Goal: Information Seeking & Learning: Learn about a topic

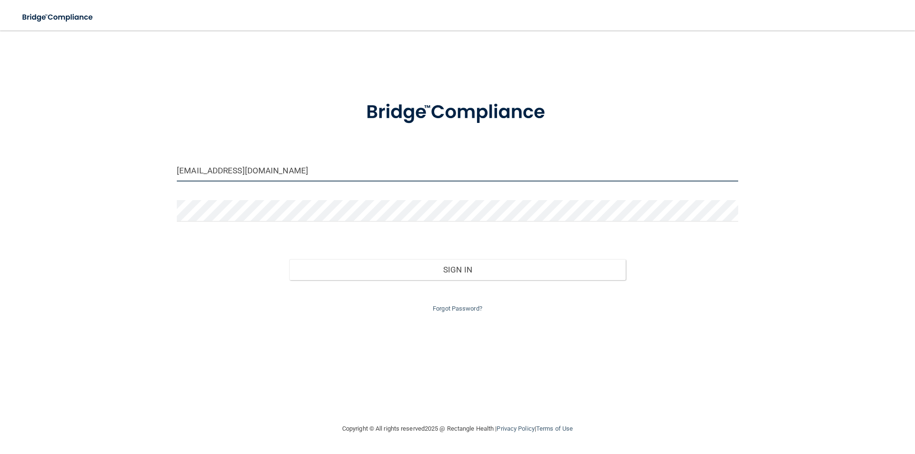
drag, startPoint x: 258, startPoint y: 173, endPoint x: 173, endPoint y: 173, distance: 84.8
click at [174, 173] on div "[EMAIL_ADDRESS][DOMAIN_NAME]" at bounding box center [458, 174] width 576 height 29
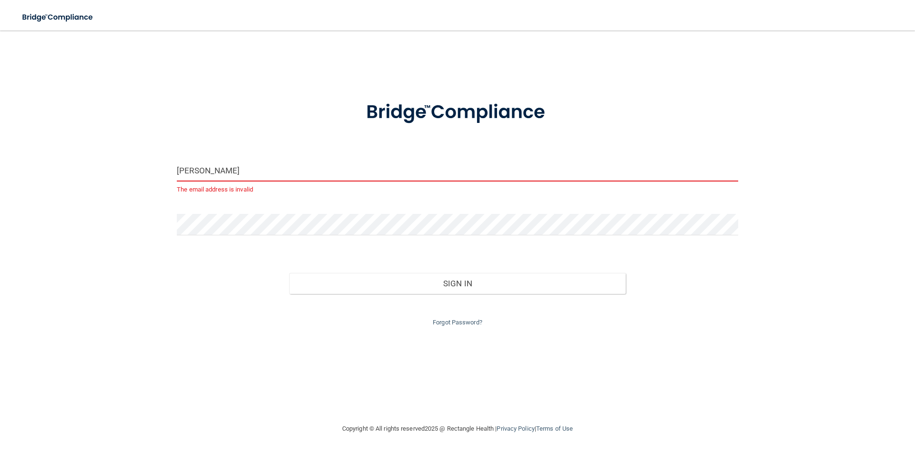
type input "[PERSON_NAME][EMAIL_ADDRESS][DOMAIN_NAME]"
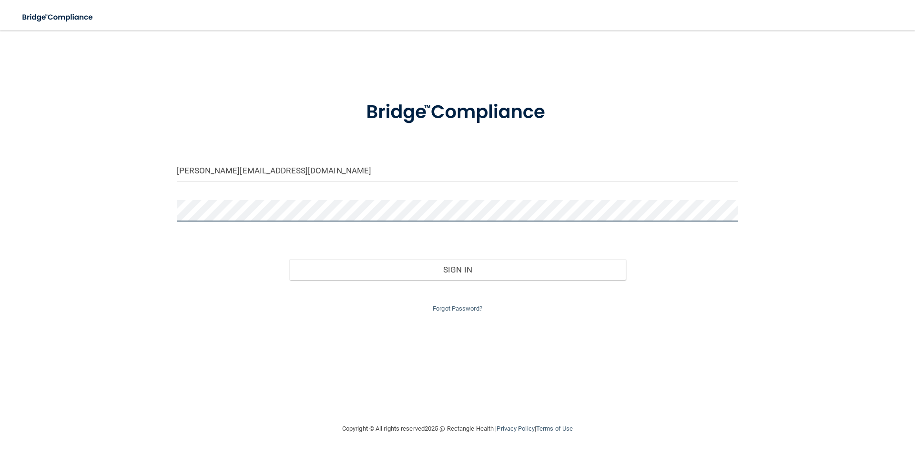
click at [138, 216] on div "robyn@majidiandental.com Invalid email/password. You don't have permission to a…" at bounding box center [457, 227] width 877 height 374
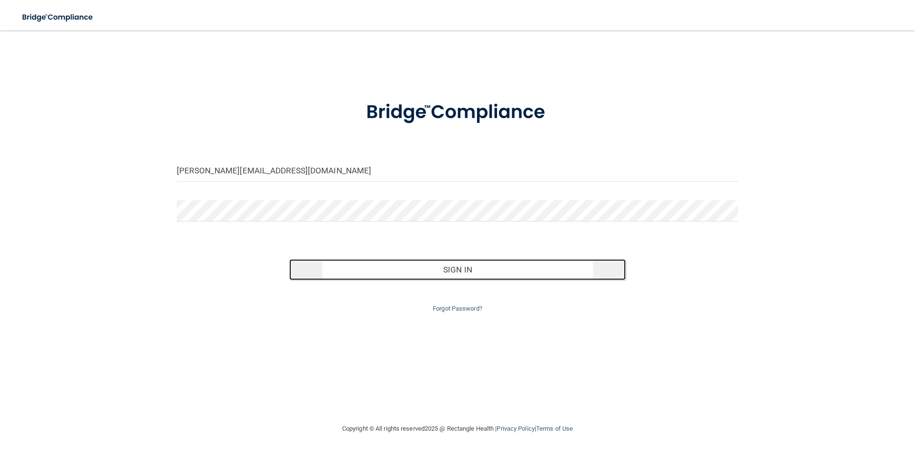
click at [448, 270] on button "Sign In" at bounding box center [457, 269] width 337 height 21
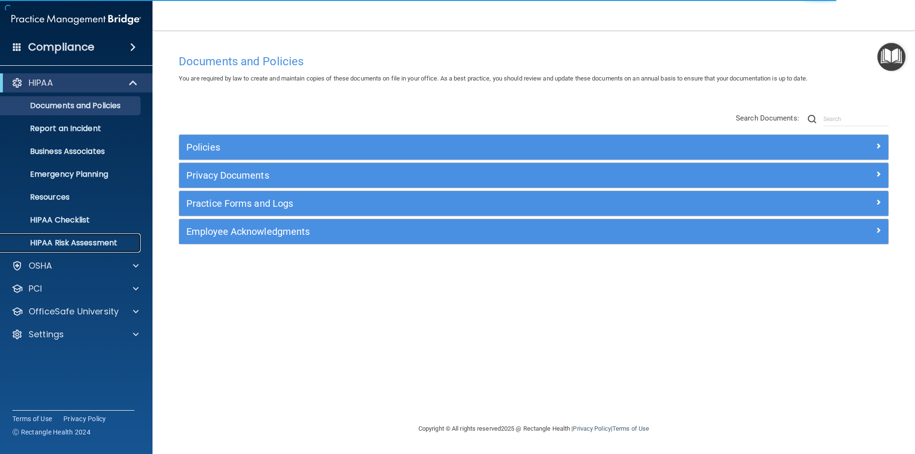
click at [106, 244] on p "HIPAA Risk Assessment" at bounding box center [71, 243] width 130 height 10
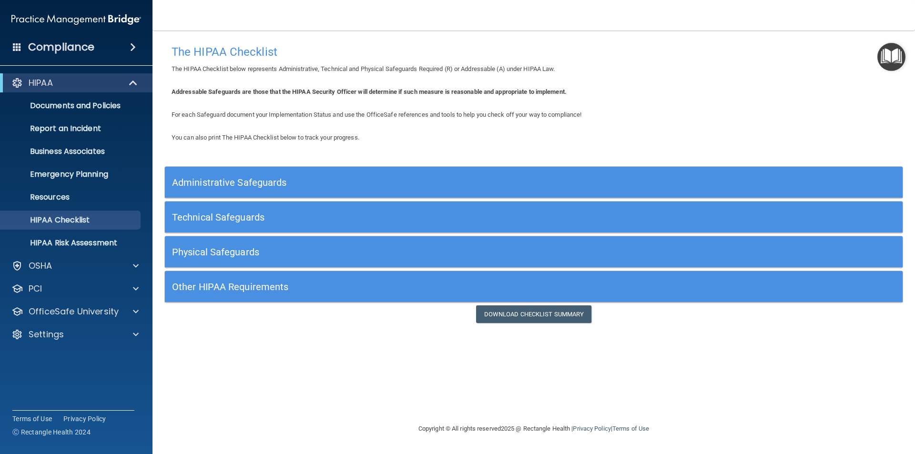
drag, startPoint x: 276, startPoint y: 289, endPoint x: 317, endPoint y: 288, distance: 41.0
click at [276, 289] on h5 "Other HIPAA Requirements" at bounding box center [441, 287] width 539 height 10
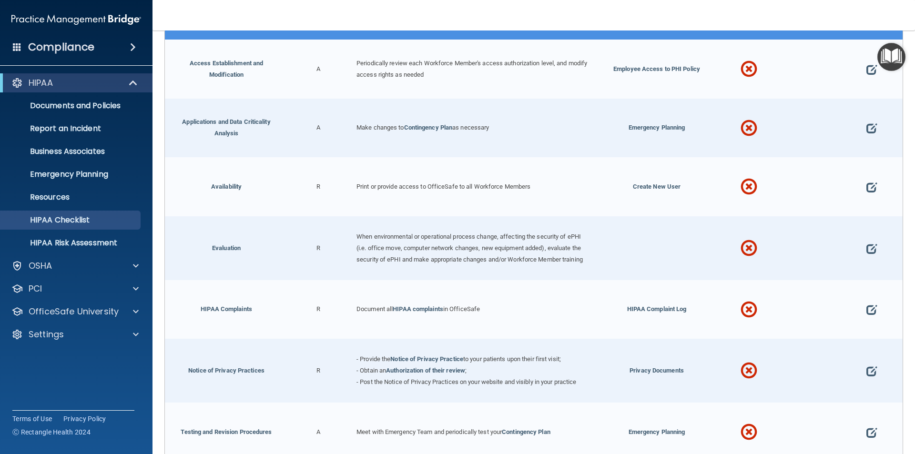
scroll to position [113, 0]
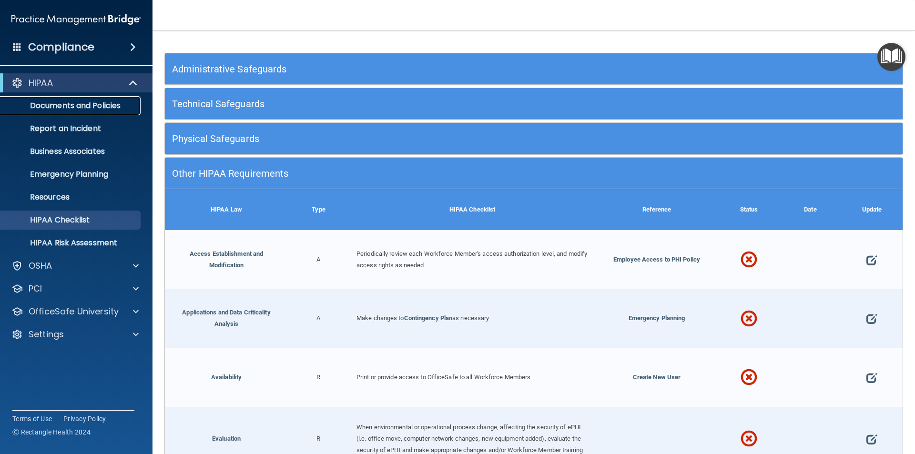
click at [102, 114] on link "Documents and Policies" at bounding box center [65, 105] width 150 height 19
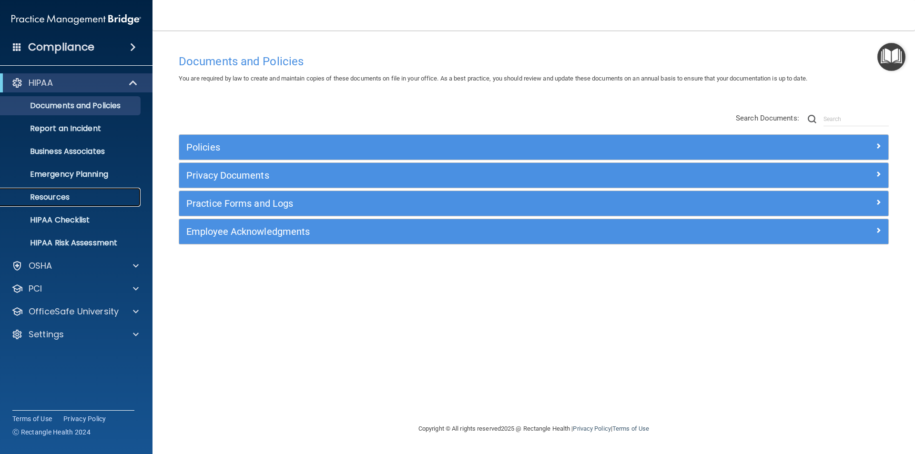
click at [68, 197] on p "Resources" at bounding box center [71, 198] width 130 height 10
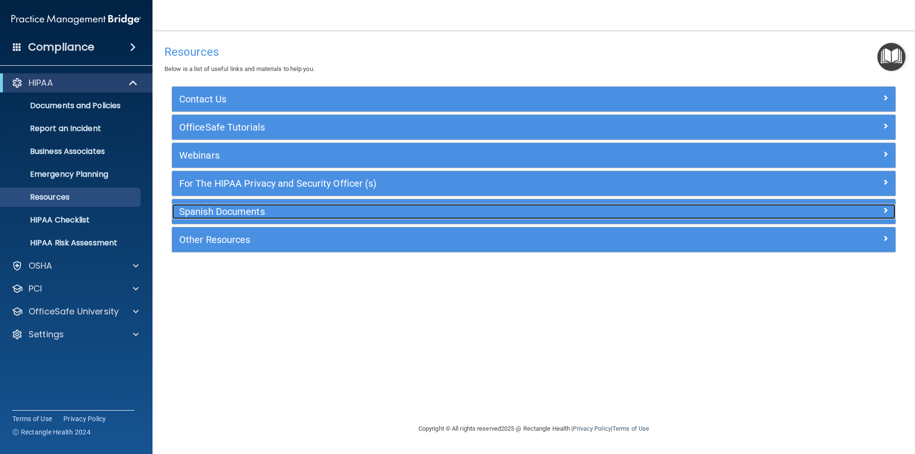
click at [240, 206] on h5 "Spanish Documents" at bounding box center [443, 211] width 529 height 10
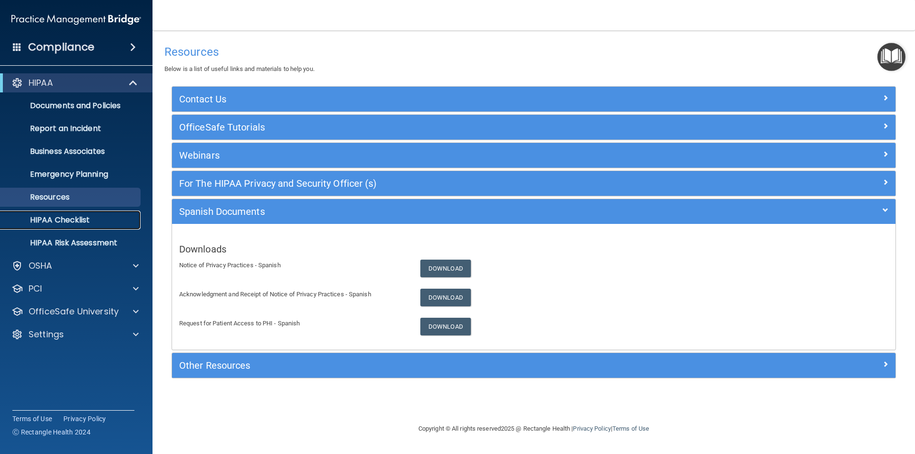
click at [94, 223] on p "HIPAA Checklist" at bounding box center [71, 220] width 130 height 10
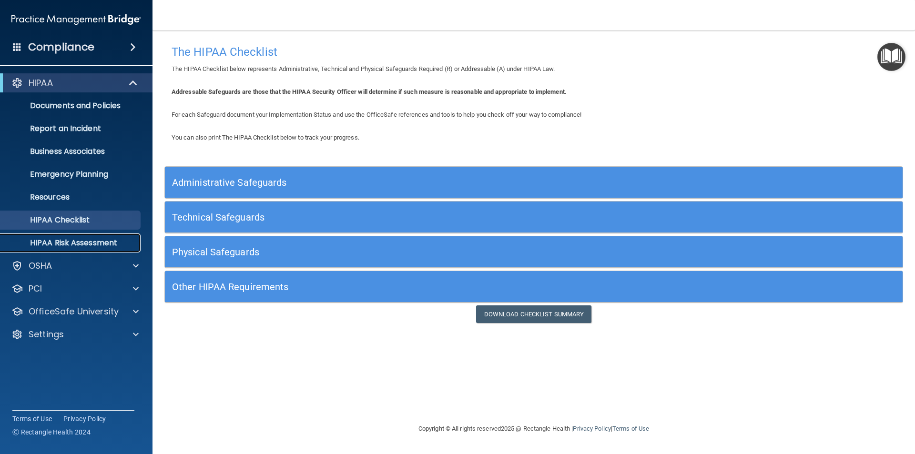
click at [79, 244] on p "HIPAA Risk Assessment" at bounding box center [71, 243] width 130 height 10
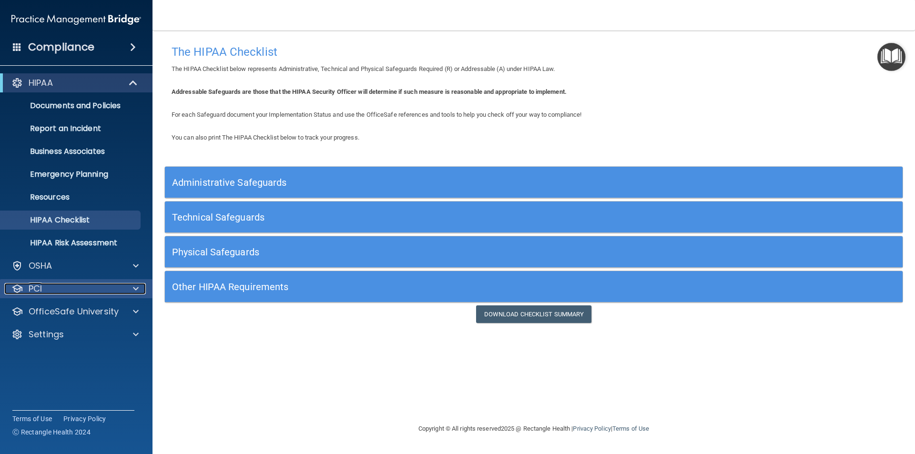
click at [62, 292] on div "PCI" at bounding box center [63, 288] width 118 height 11
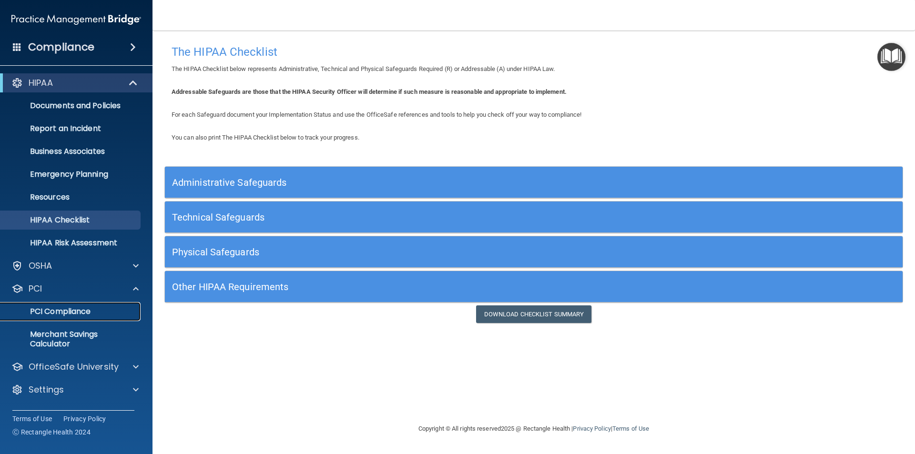
click at [61, 308] on p "PCI Compliance" at bounding box center [71, 312] width 130 height 10
click at [255, 249] on h5 "Physical Safeguards" at bounding box center [441, 252] width 539 height 10
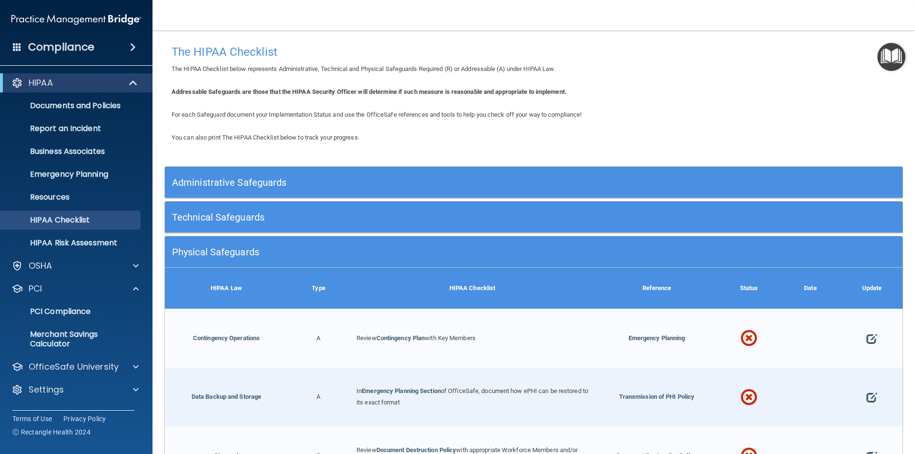
scroll to position [48, 0]
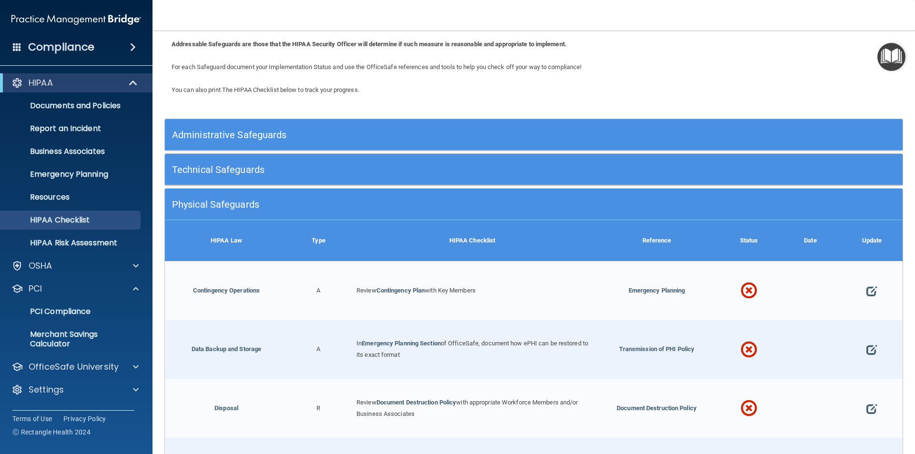
click at [784, 61] on div "For each Safeguard document your Implementation Status and use the OfficeSafe r…" at bounding box center [533, 66] width 739 height 11
click at [793, 92] on div "You can also print The HIPAA Checklist below to track your progress." at bounding box center [533, 89] width 739 height 11
click at [55, 85] on div "HIPAA" at bounding box center [63, 82] width 118 height 11
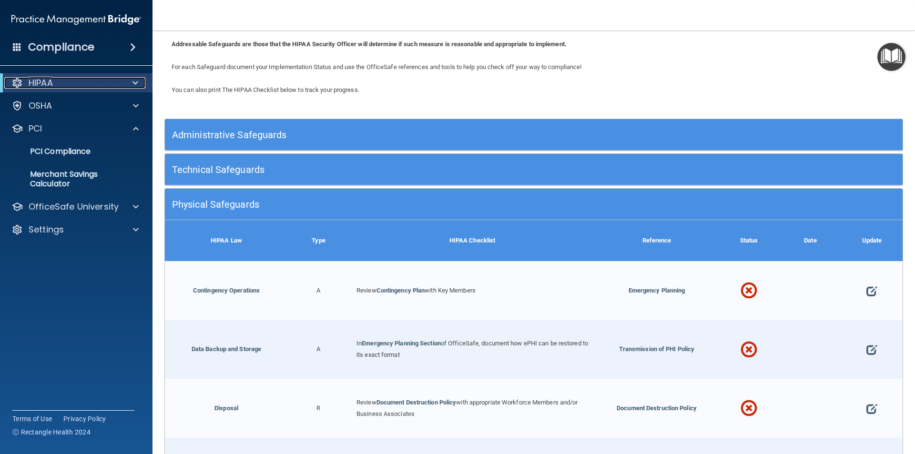
click at [70, 87] on div "HIPAA" at bounding box center [63, 82] width 118 height 11
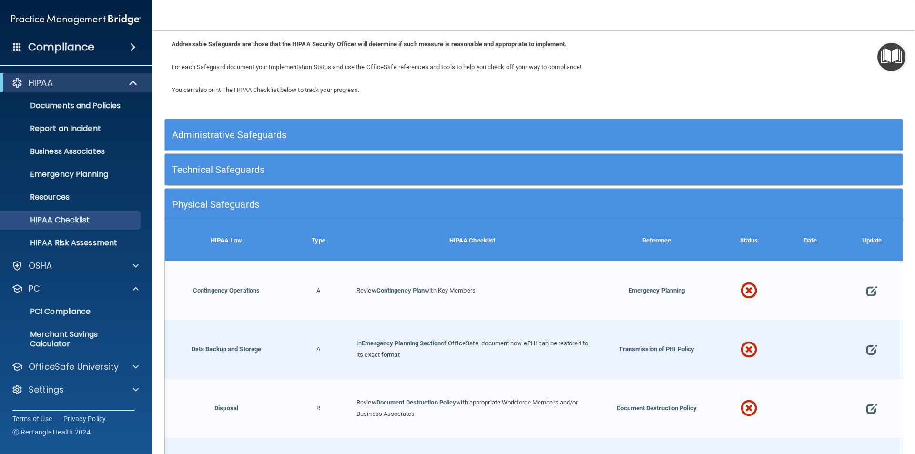
click at [820, 107] on div "You can also print The HIPAA Checklist below to track your progress. Administra…" at bounding box center [533, 408] width 739 height 649
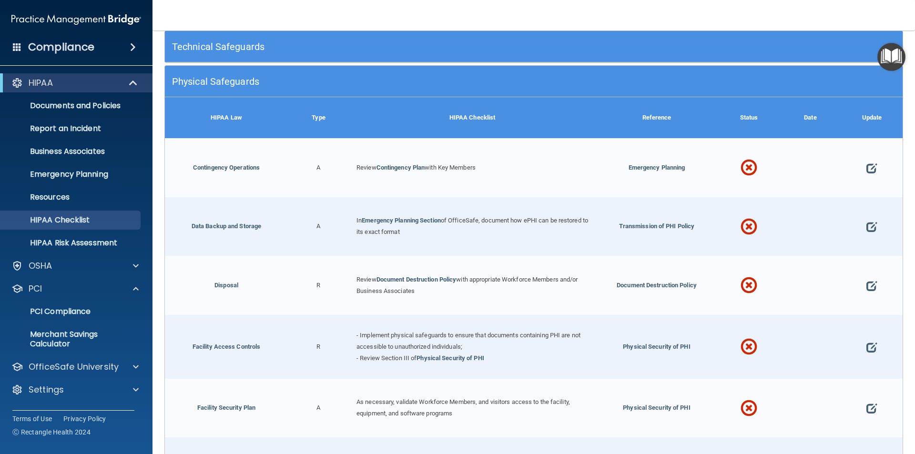
scroll to position [0, 0]
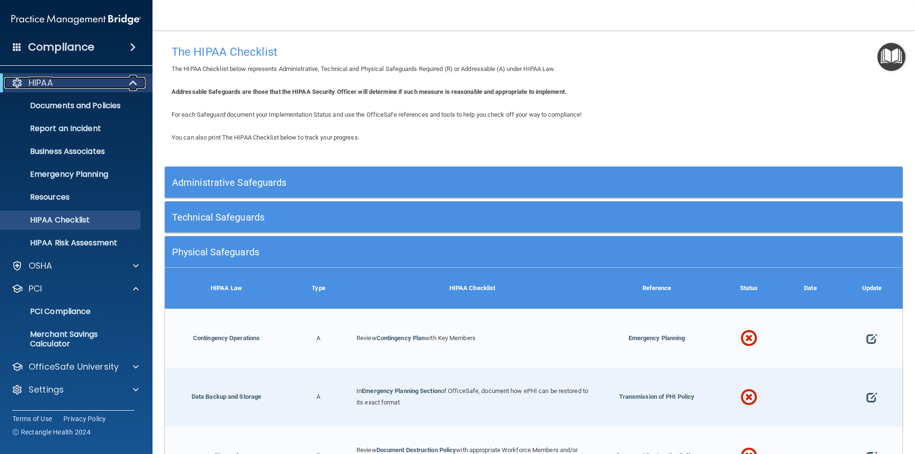
click at [53, 84] on p "HIPAA" at bounding box center [41, 82] width 24 height 11
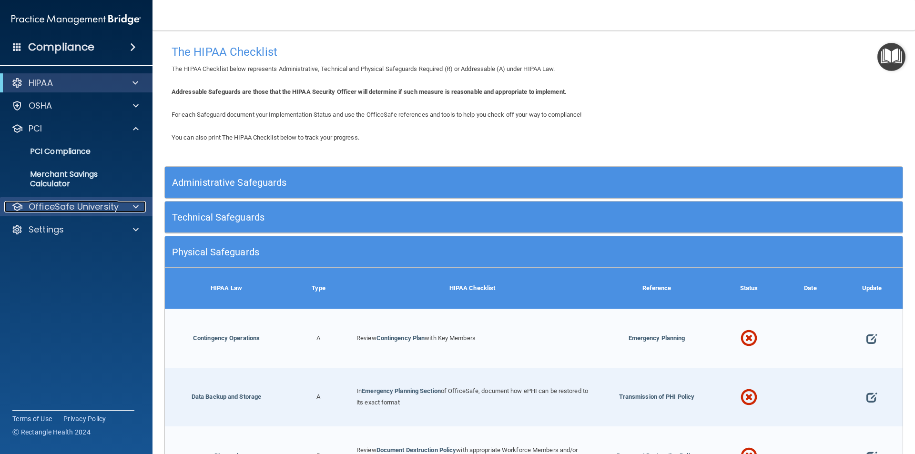
click at [67, 204] on p "OfficeSafe University" at bounding box center [74, 206] width 90 height 11
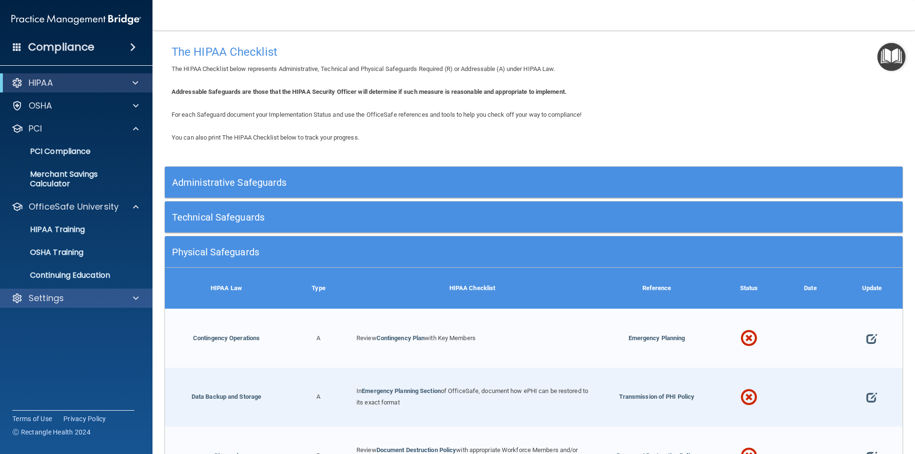
click at [49, 290] on div "Settings" at bounding box center [76, 298] width 153 height 19
click at [104, 290] on div "Settings" at bounding box center [76, 298] width 153 height 19
click at [133, 295] on span at bounding box center [136, 298] width 6 height 11
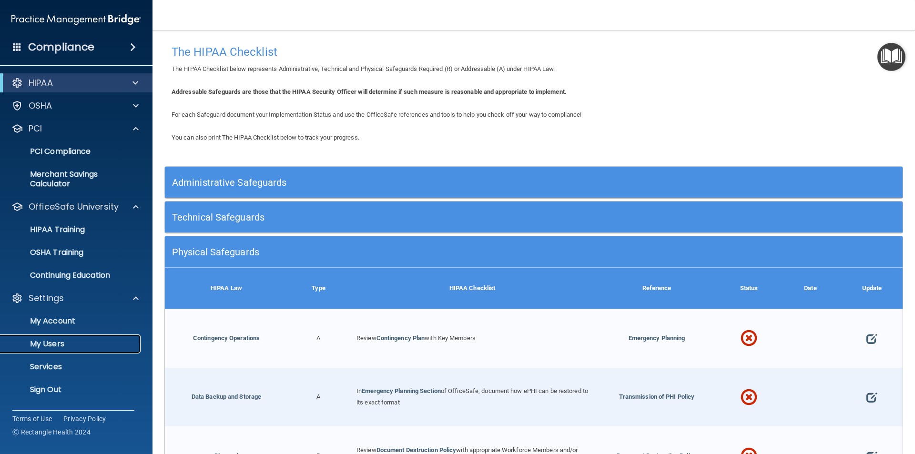
click at [62, 340] on p "My Users" at bounding box center [71, 344] width 130 height 10
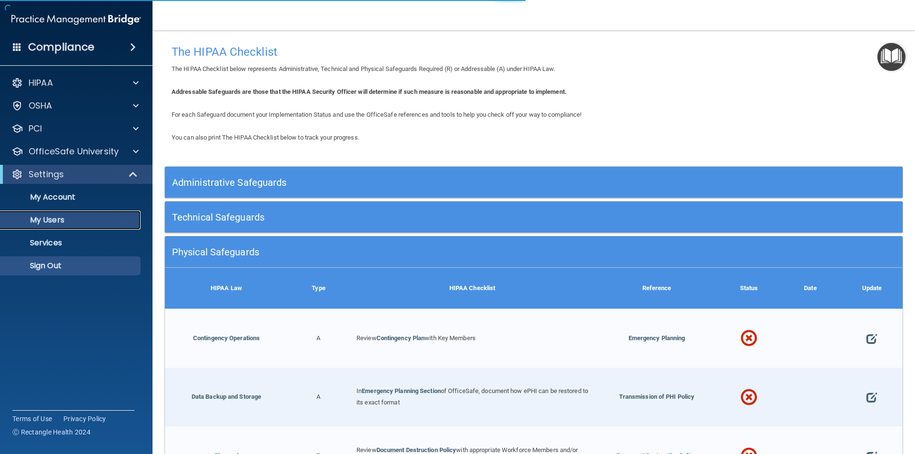
select select "20"
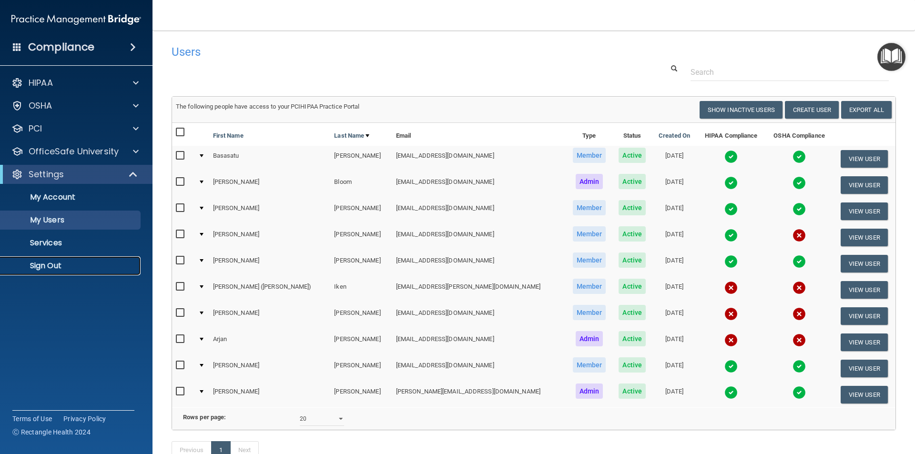
click at [43, 260] on link "Sign Out" at bounding box center [65, 265] width 150 height 19
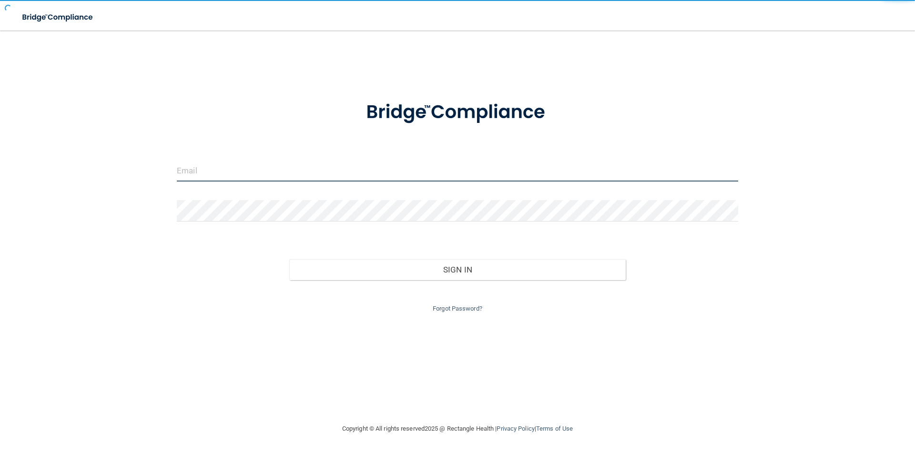
type input "prleyts@hotmail.com"
